Goal: Book appointment/travel/reservation

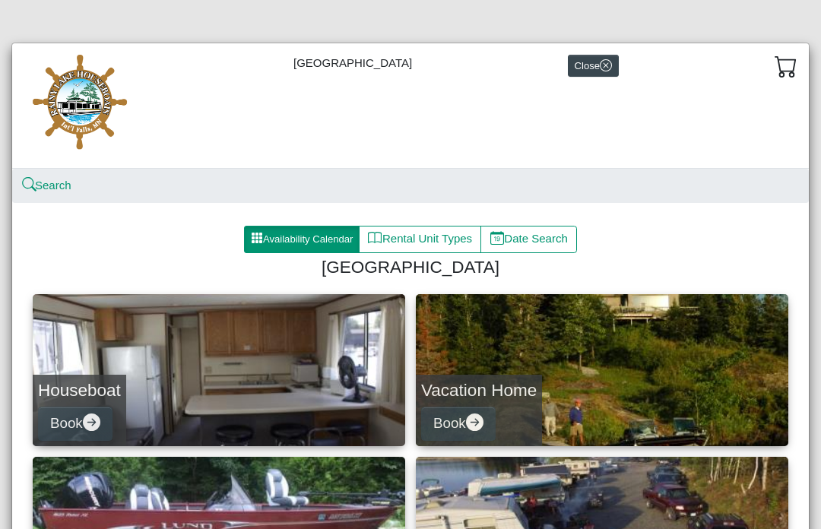
click at [296, 235] on button "Availability Calendar" at bounding box center [302, 239] width 116 height 27
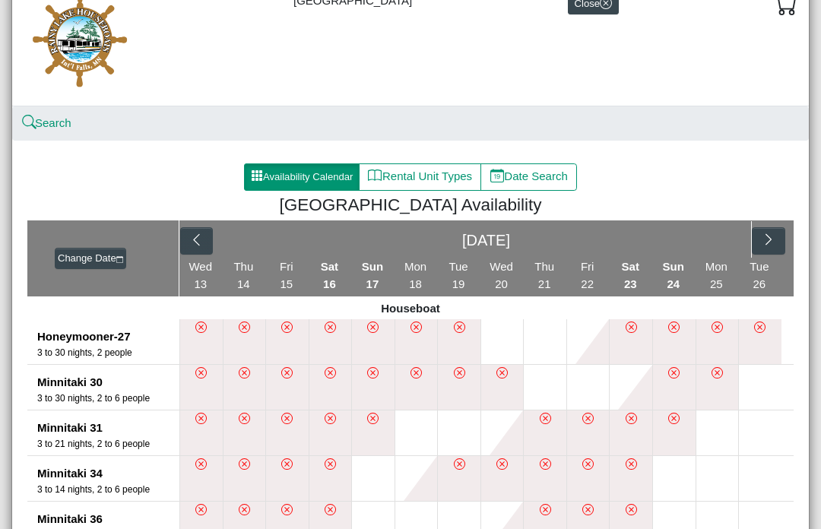
scroll to position [62, 0]
click at [762, 243] on icon "chevron right" at bounding box center [769, 240] width 14 height 14
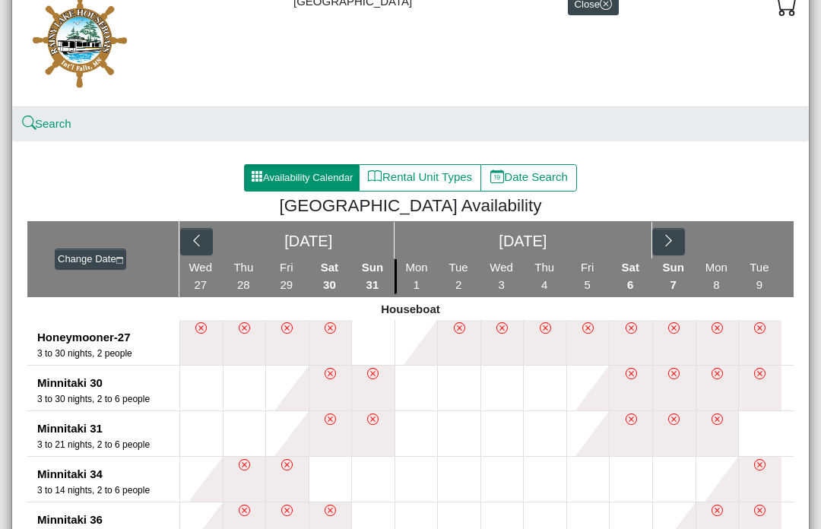
click at [663, 240] on icon "chevron right" at bounding box center [668, 240] width 14 height 14
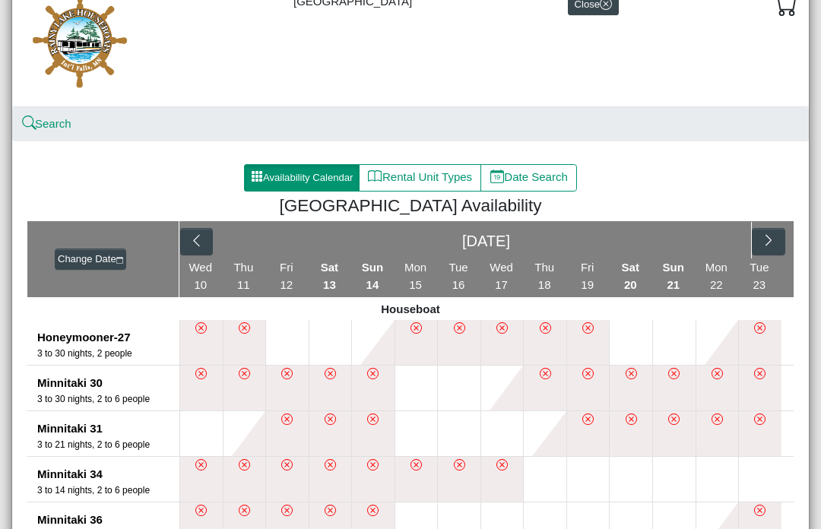
scroll to position [62, 0]
click at [203, 247] on icon "chevron left" at bounding box center [196, 240] width 14 height 14
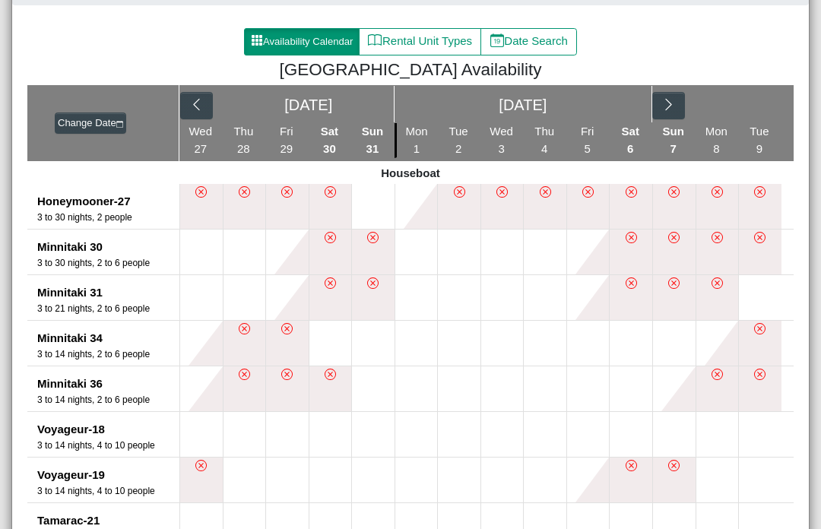
scroll to position [195, 0]
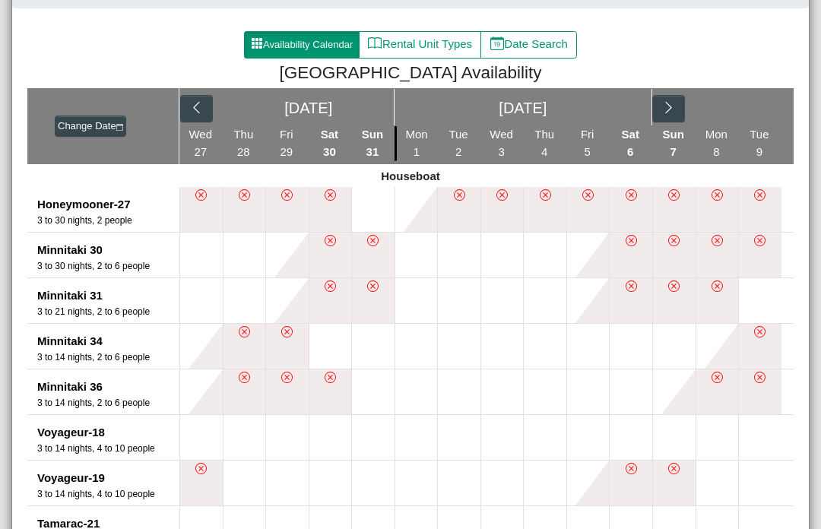
click at [194, 113] on icon "chevron left" at bounding box center [196, 107] width 14 height 14
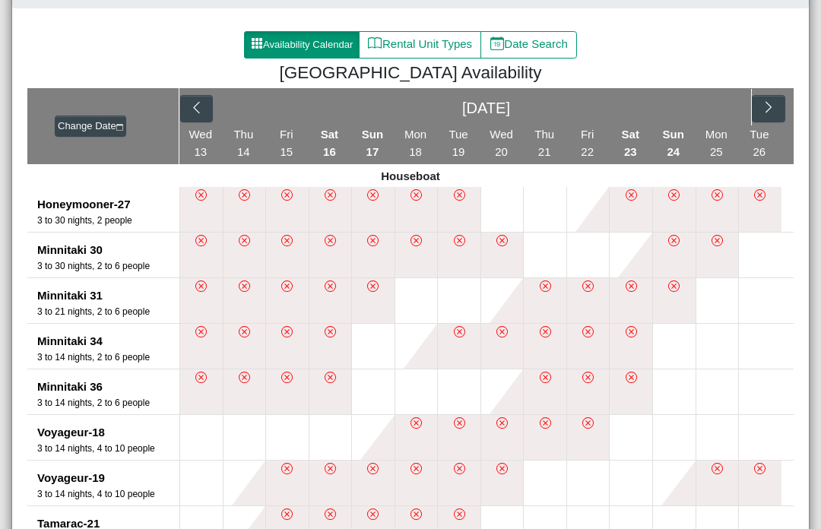
click at [772, 105] on icon "chevron right" at bounding box center [769, 107] width 14 height 14
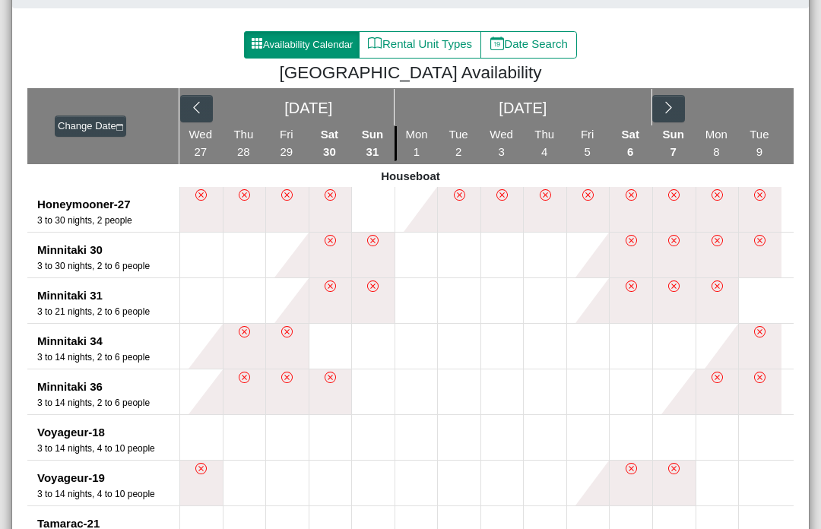
click at [676, 107] on button "button" at bounding box center [668, 108] width 33 height 27
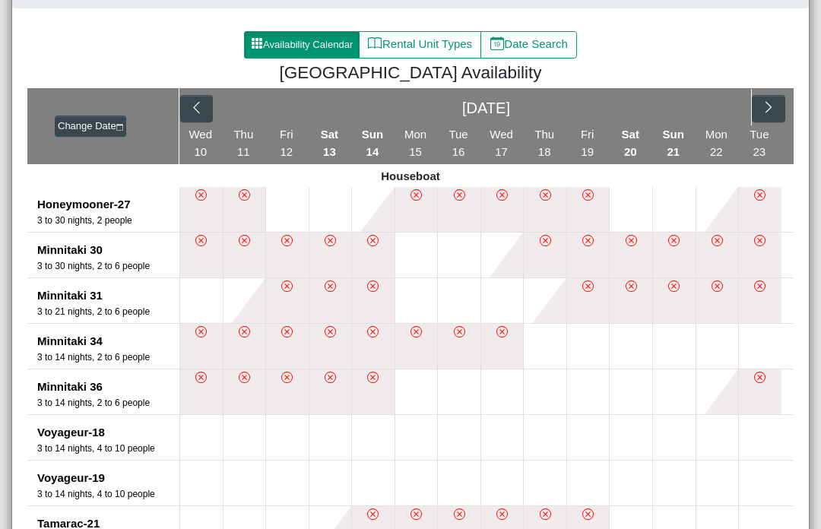
click at [769, 114] on icon "chevron right" at bounding box center [769, 107] width 14 height 14
